Goal: Task Accomplishment & Management: Manage account settings

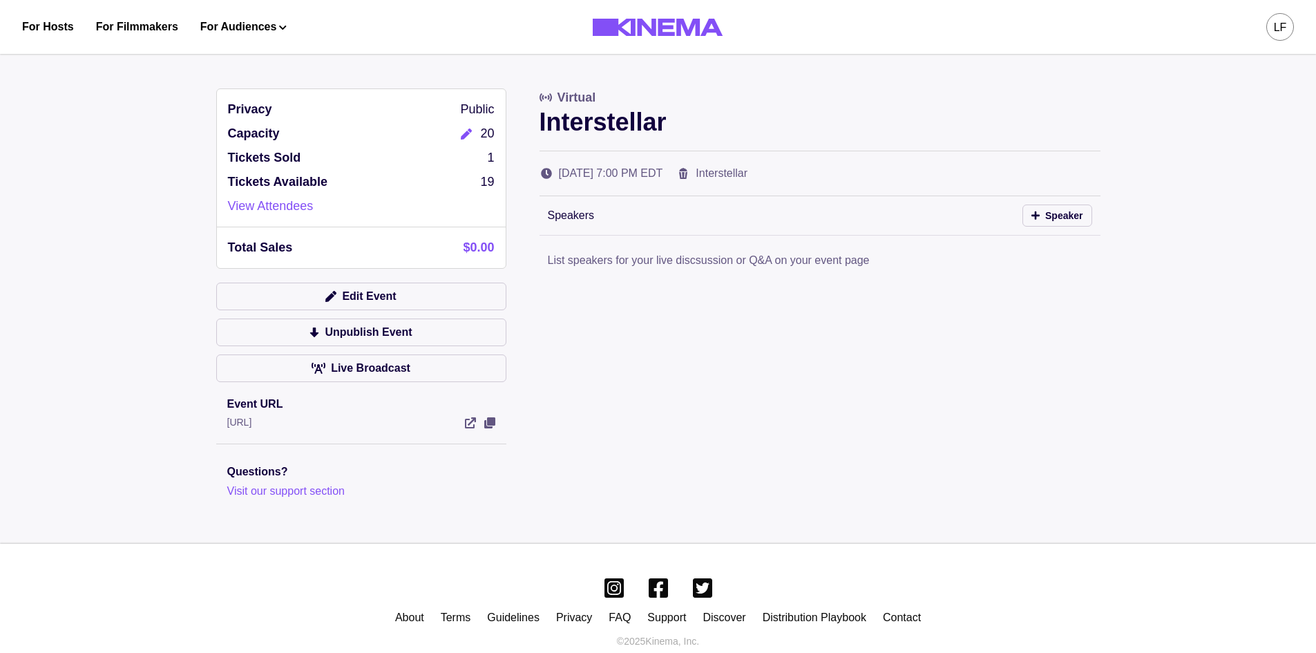
click at [463, 137] on icon "Edit" at bounding box center [466, 133] width 11 height 11
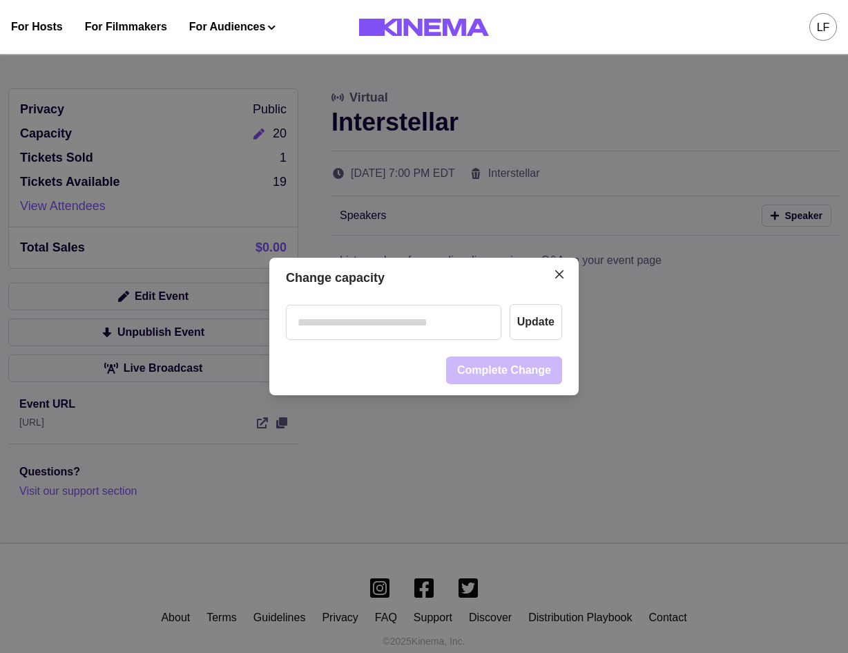
click at [470, 326] on input "number" at bounding box center [394, 322] width 216 height 35
click at [439, 332] on input "*" at bounding box center [394, 322] width 216 height 35
type input "**"
click at [533, 328] on button "Update" at bounding box center [536, 322] width 52 height 36
click at [564, 273] on icon "Close" at bounding box center [559, 274] width 8 height 8
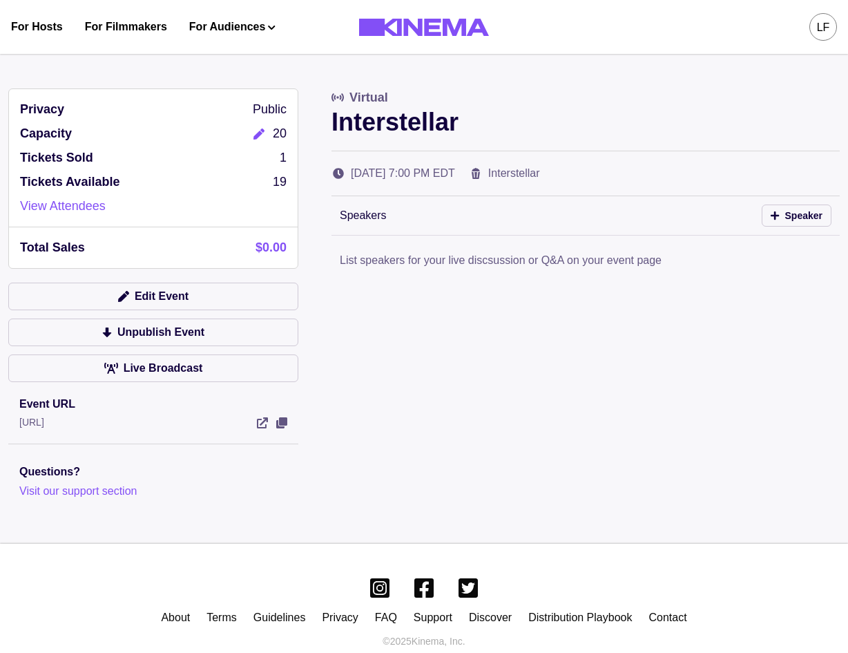
click at [255, 142] on button "Edit" at bounding box center [259, 133] width 28 height 19
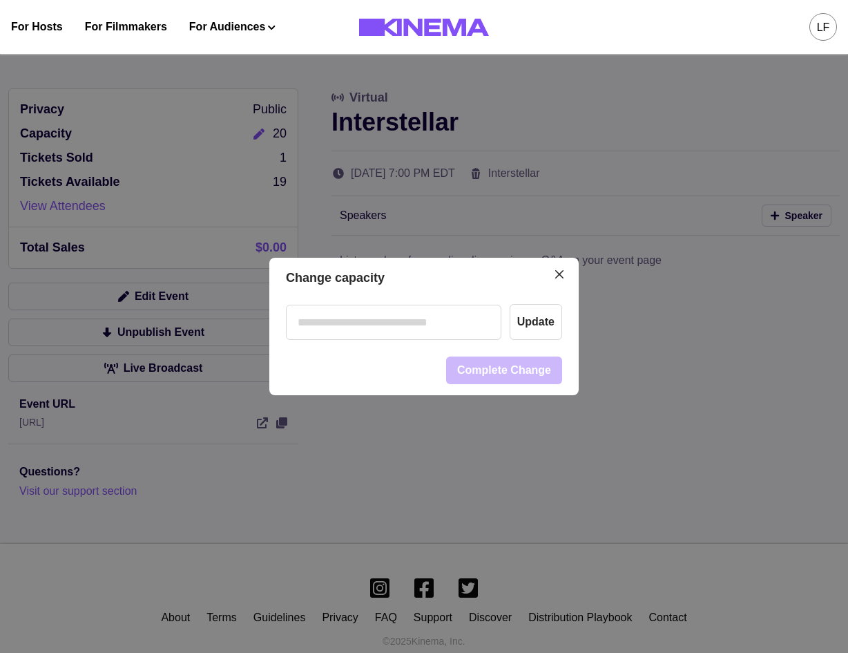
click at [426, 341] on div "Update" at bounding box center [423, 321] width 309 height 47
click at [428, 334] on input "number" at bounding box center [394, 322] width 216 height 35
type input "**"
click at [551, 325] on button "Update" at bounding box center [536, 322] width 52 height 36
click at [562, 270] on icon "Close" at bounding box center [559, 274] width 8 height 8
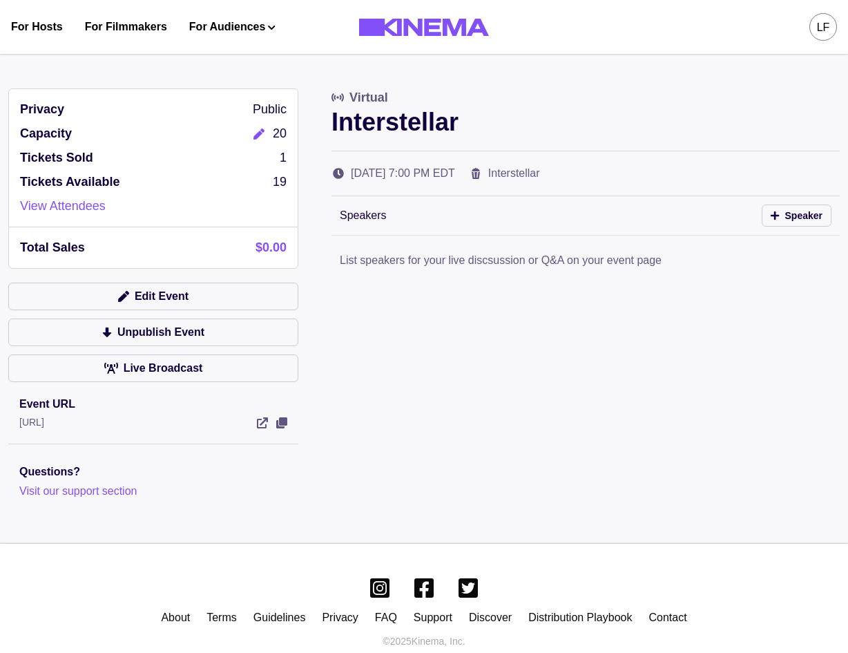
click at [260, 135] on icon "Edit" at bounding box center [259, 133] width 11 height 11
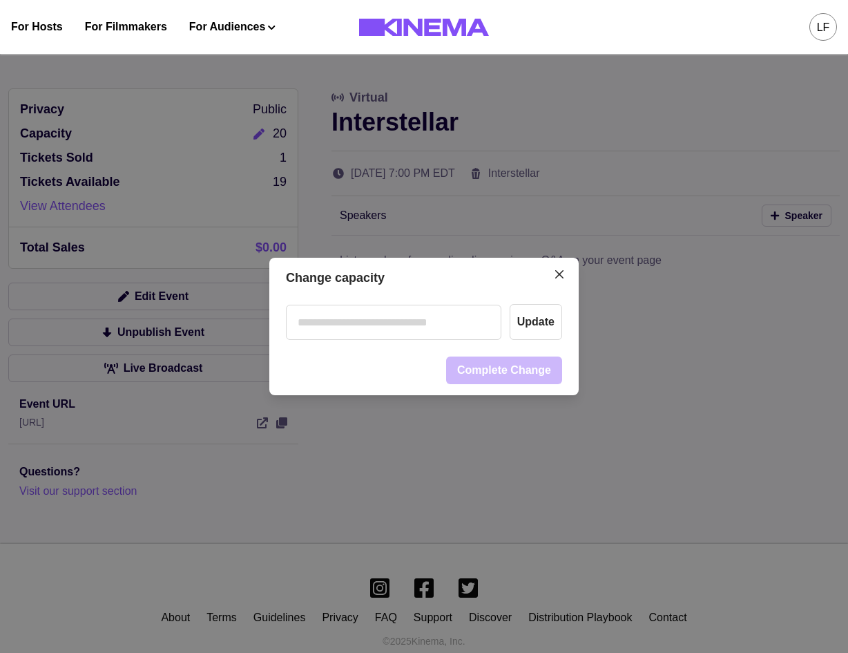
click at [395, 334] on input "number" at bounding box center [394, 322] width 216 height 35
type input "**"
click at [536, 318] on button "Update" at bounding box center [536, 322] width 52 height 36
